Goal: Information Seeking & Learning: Learn about a topic

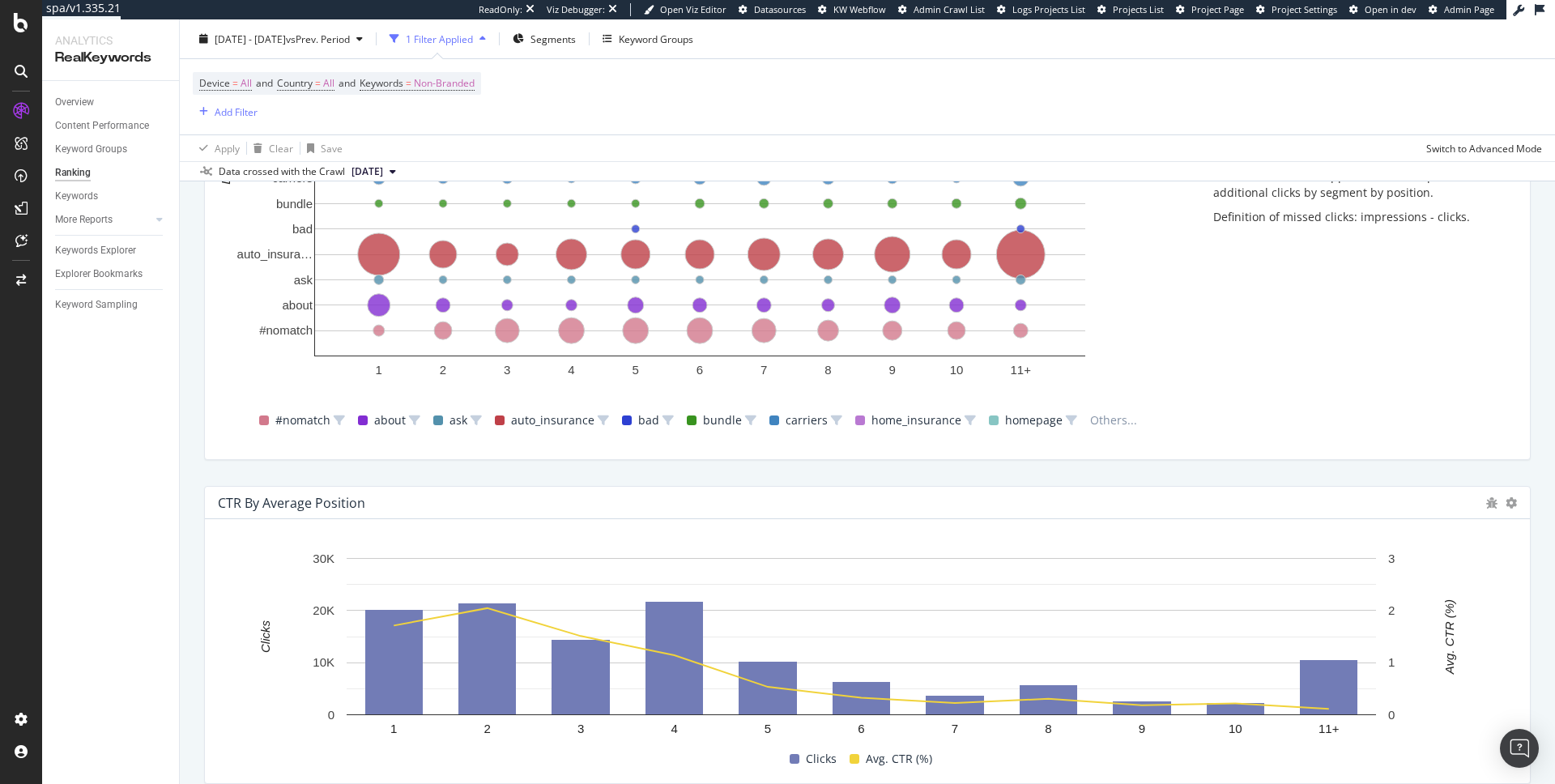
scroll to position [1345, 0]
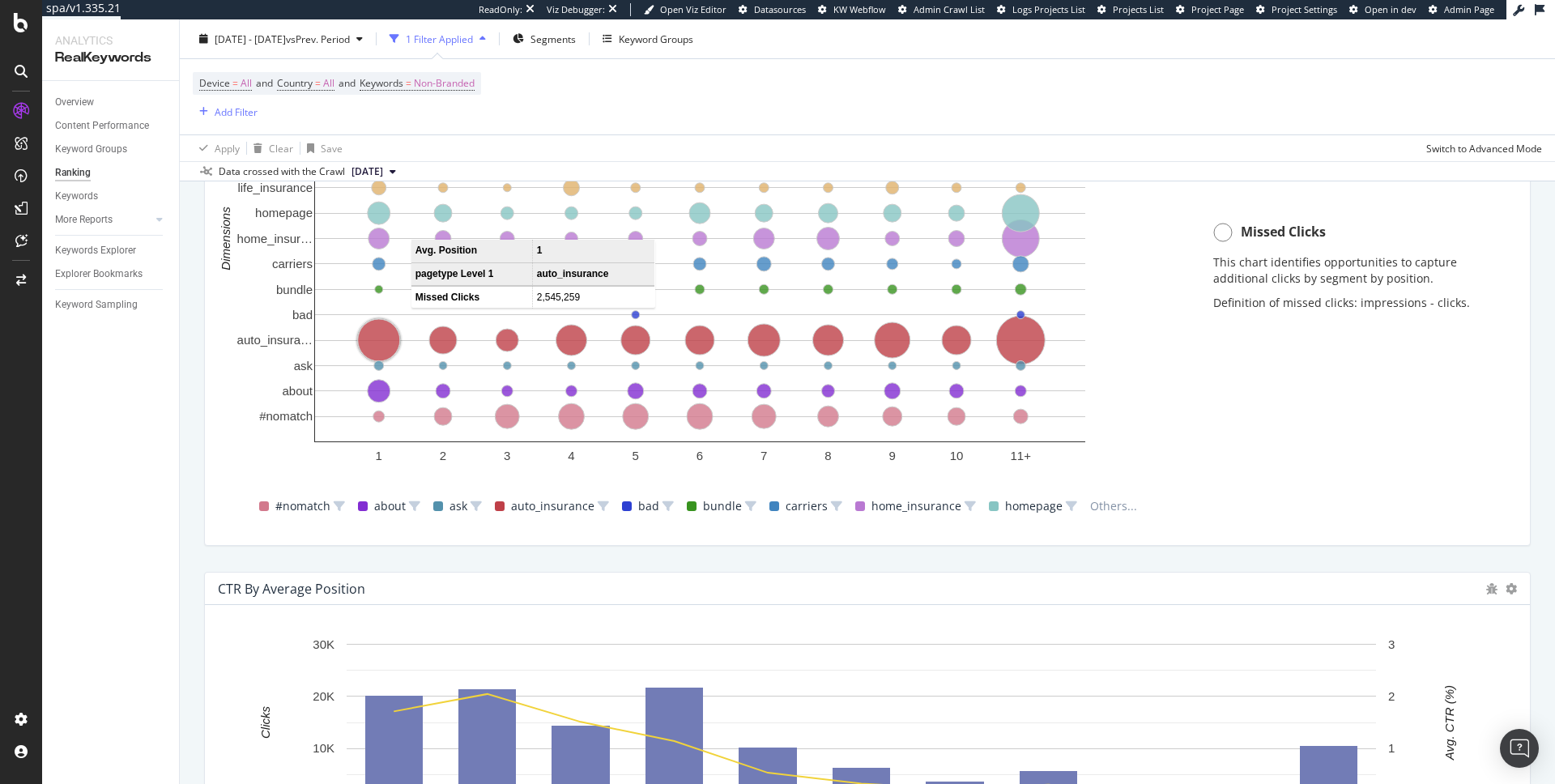
click at [390, 339] on circle "A chart." at bounding box center [379, 340] width 42 height 42
